Goal: Use online tool/utility: Utilize a website feature to perform a specific function

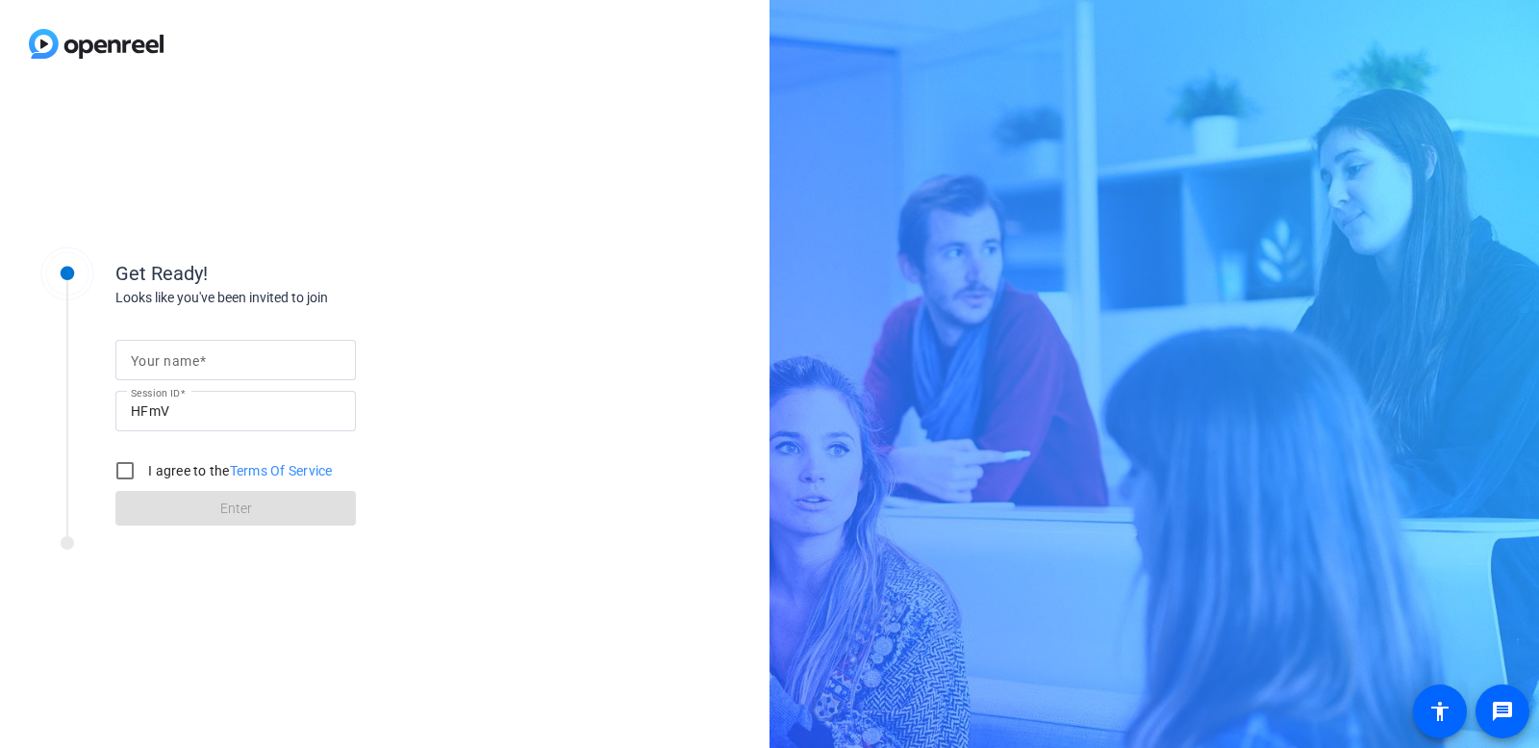
click at [213, 361] on input "Your name" at bounding box center [236, 359] width 210 height 23
type input "[PERSON_NAME]"
click at [124, 474] on input "I agree to the Terms Of Service" at bounding box center [125, 470] width 38 height 38
checkbox input "true"
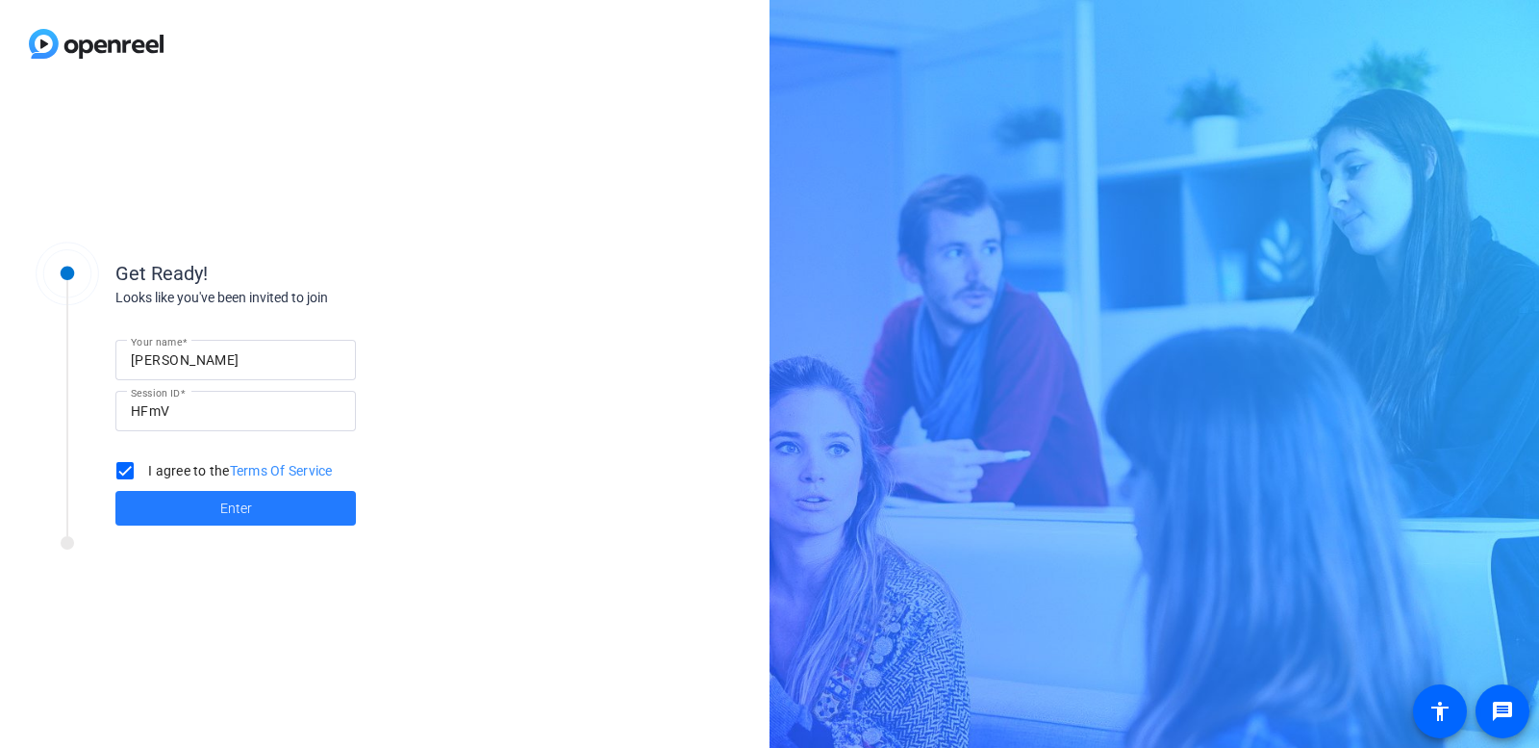
click at [235, 509] on span "Enter" at bounding box center [236, 508] width 32 height 20
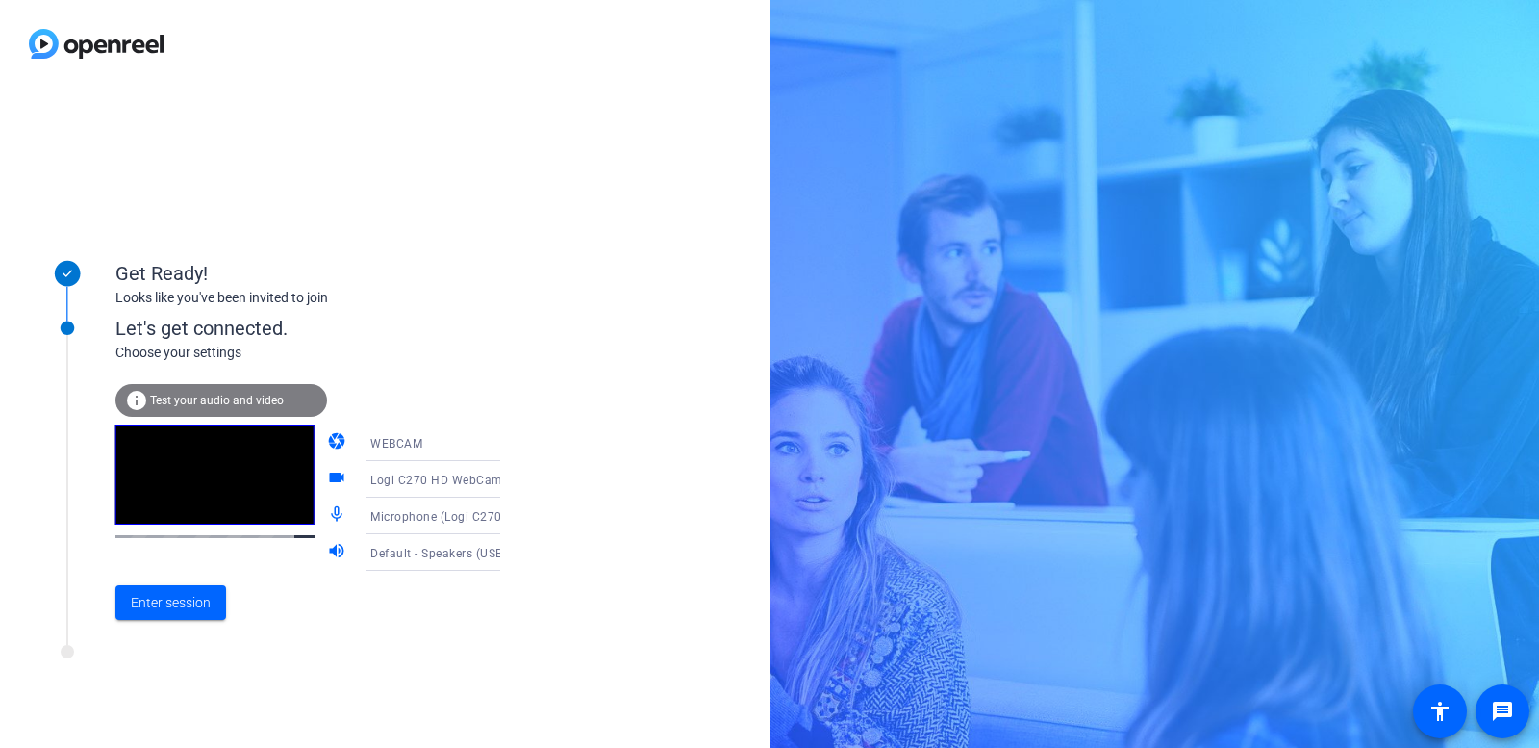
click at [220, 397] on span "Test your audio and video" at bounding box center [217, 400] width 134 height 13
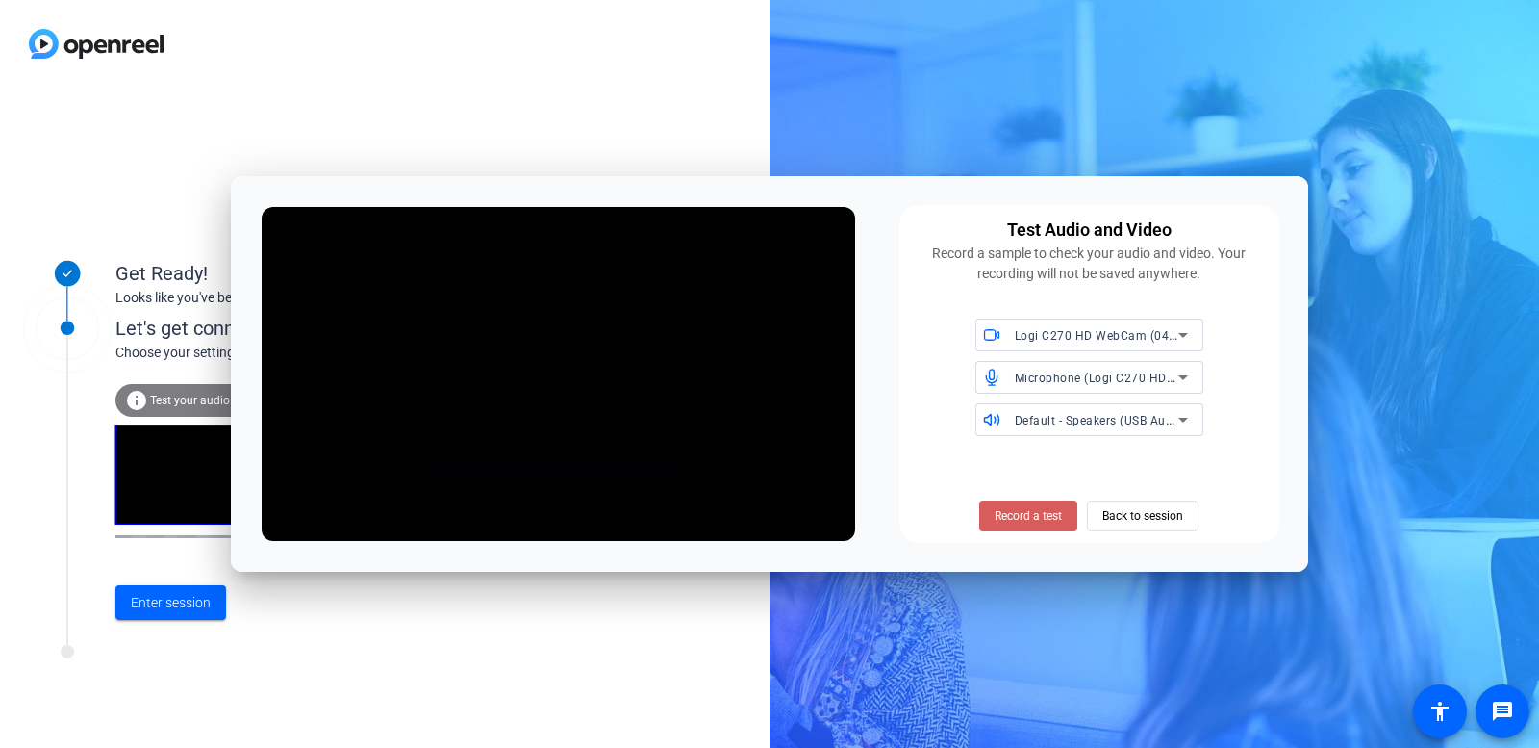
click at [1026, 507] on span "Record a test" at bounding box center [1028, 515] width 67 height 17
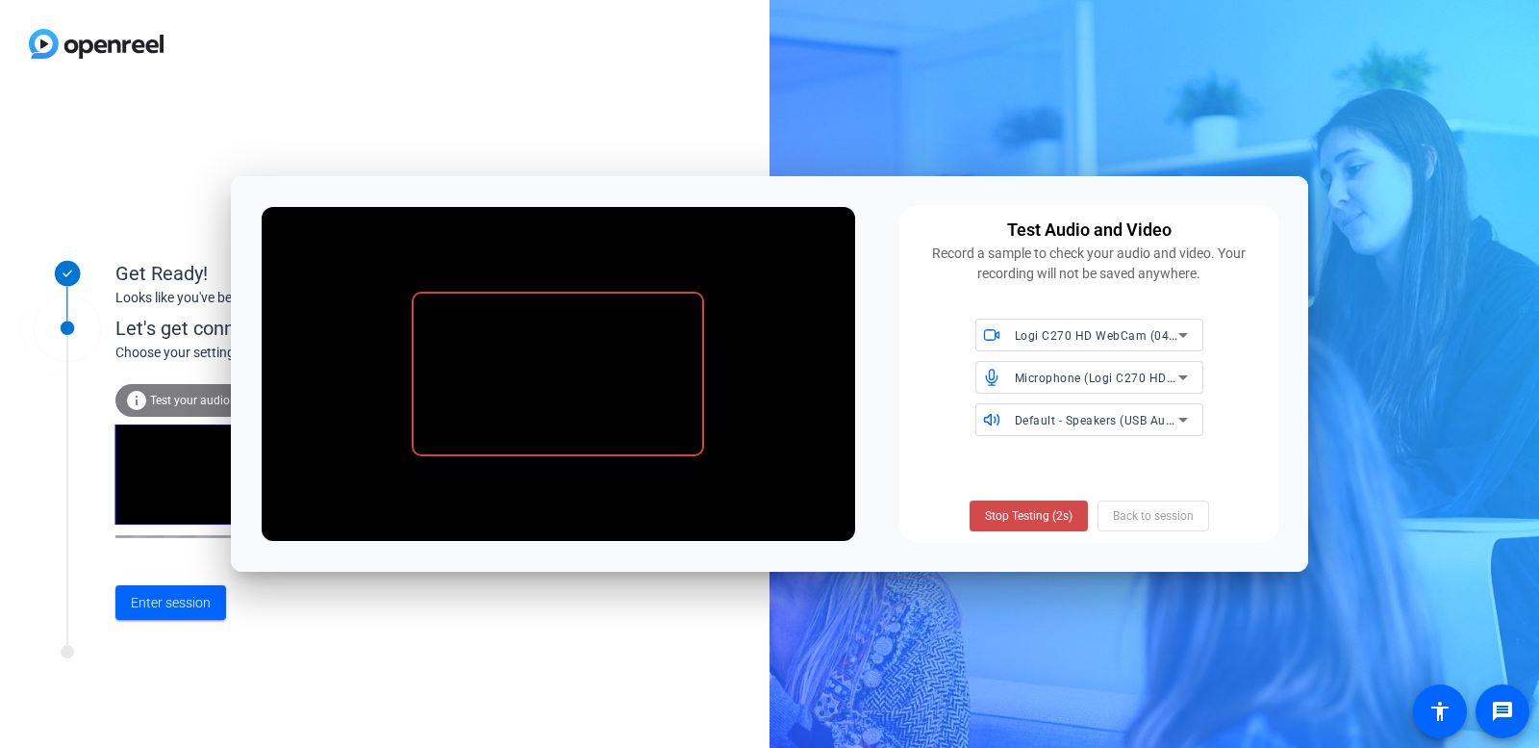
click at [1004, 514] on span "Stop Testing (2s)" at bounding box center [1029, 515] width 88 height 17
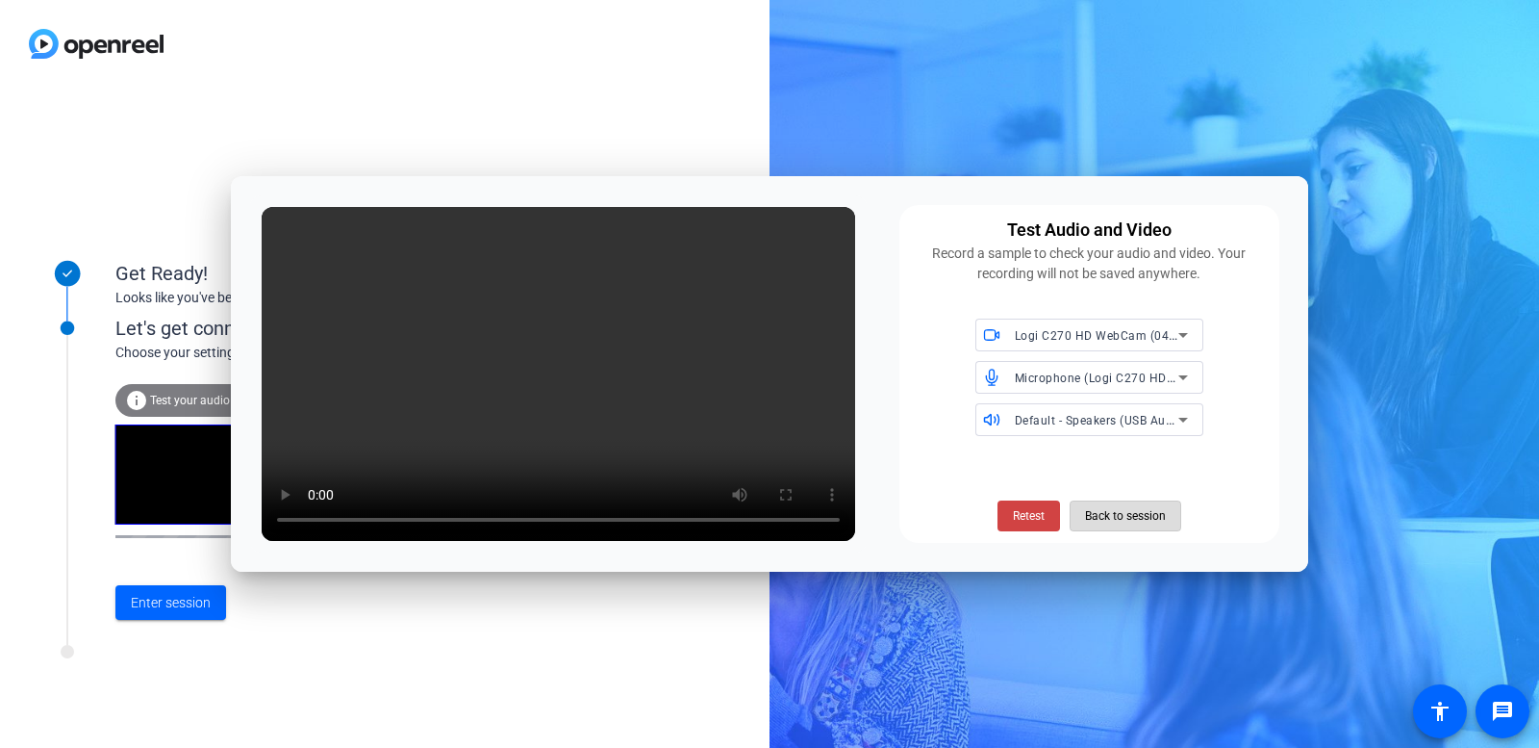
click at [1106, 520] on span "Back to session" at bounding box center [1125, 515] width 81 height 37
